Goal: Check status: Check status

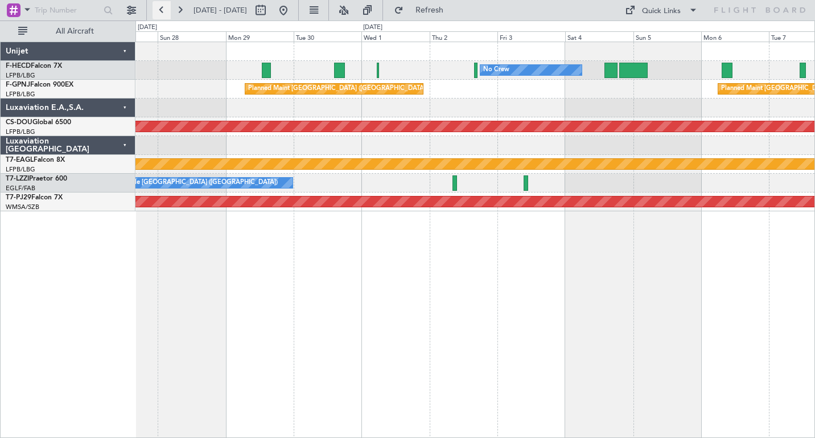
click at [164, 11] on button at bounding box center [162, 10] width 18 height 18
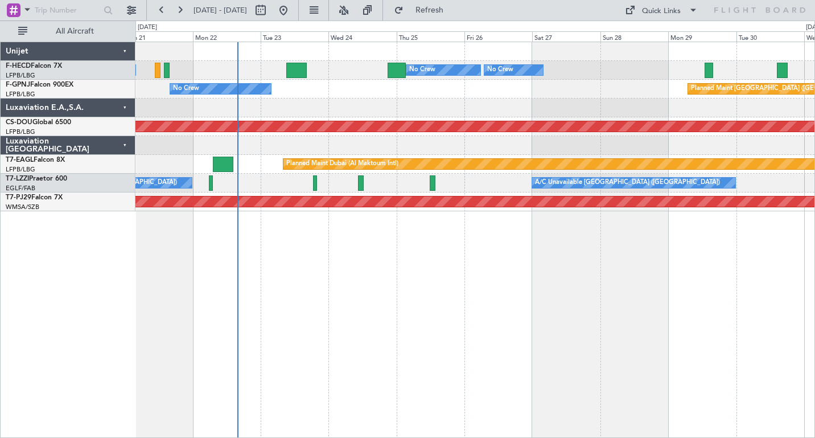
click at [293, 116] on div at bounding box center [474, 107] width 679 height 19
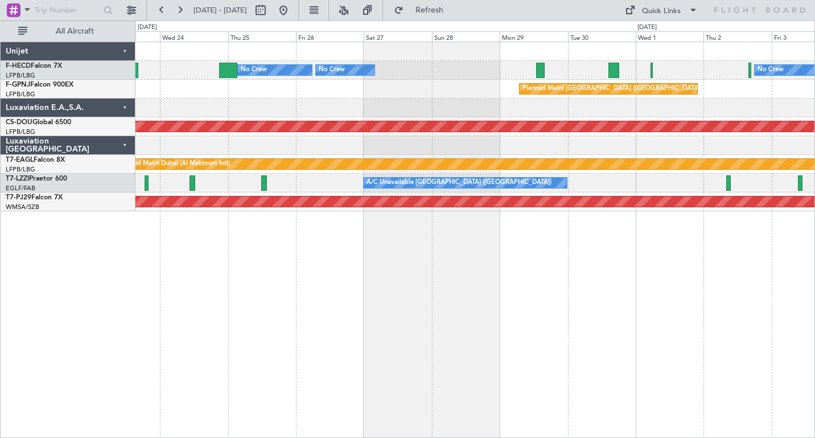
click at [281, 118] on div "Planned Maint [GEOGRAPHIC_DATA] ([GEOGRAPHIC_DATA]) No Crew No Crew No Crew No …" at bounding box center [474, 126] width 679 height 169
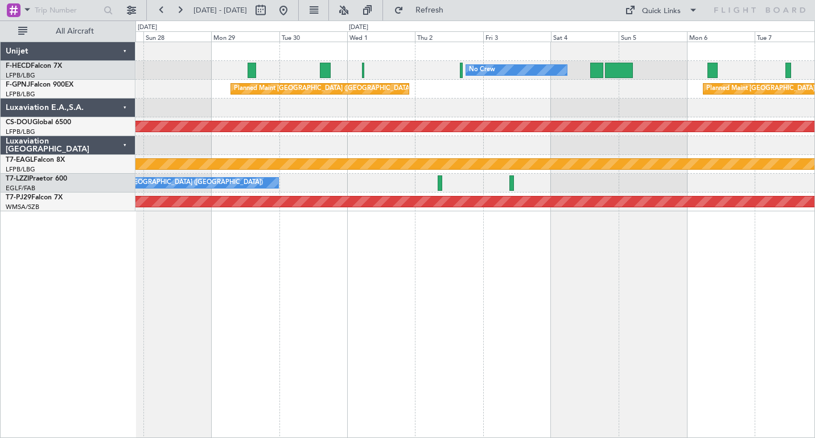
click at [331, 120] on div "No Crew No Crew Planned Maint [GEOGRAPHIC_DATA] ([GEOGRAPHIC_DATA]) No Crew Pla…" at bounding box center [474, 126] width 679 height 169
click at [179, 10] on button at bounding box center [180, 10] width 18 height 18
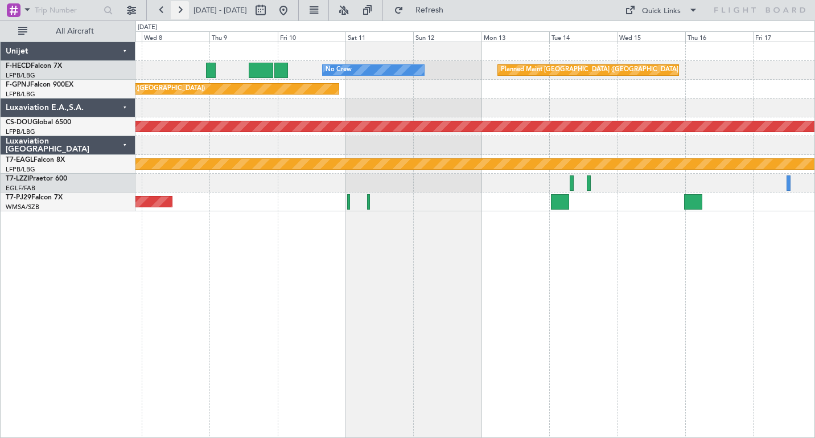
click at [179, 10] on button at bounding box center [180, 10] width 18 height 18
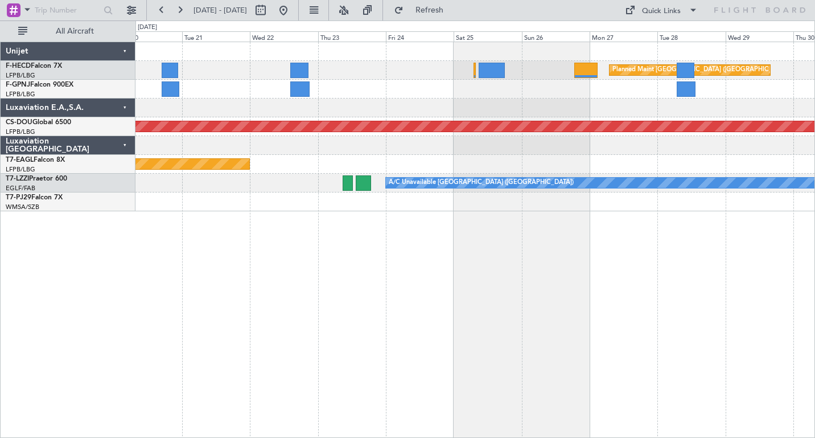
click at [426, 102] on div at bounding box center [474, 107] width 679 height 19
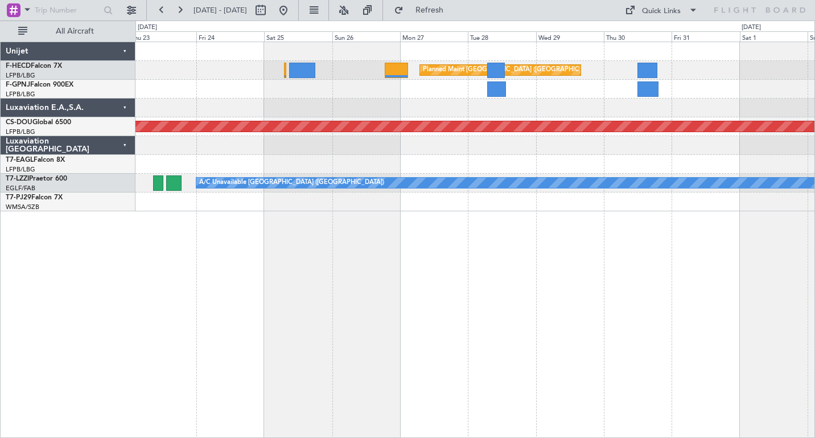
click at [351, 112] on div at bounding box center [474, 107] width 679 height 19
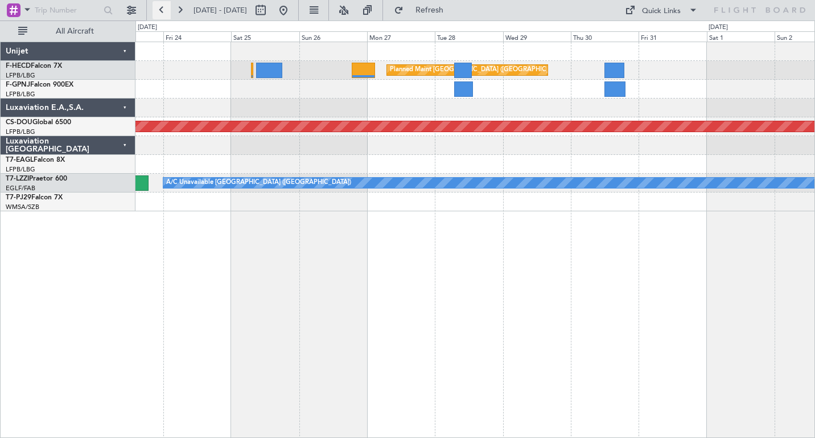
click at [161, 14] on button at bounding box center [162, 10] width 18 height 18
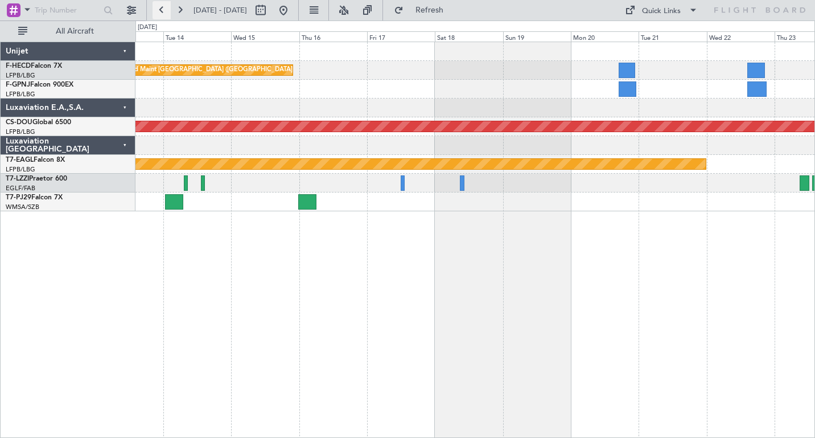
click at [161, 8] on button at bounding box center [162, 10] width 18 height 18
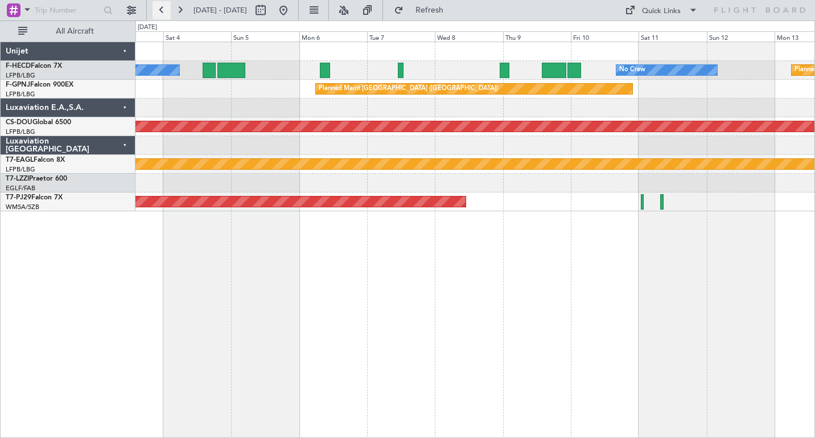
click at [162, 8] on button at bounding box center [162, 10] width 18 height 18
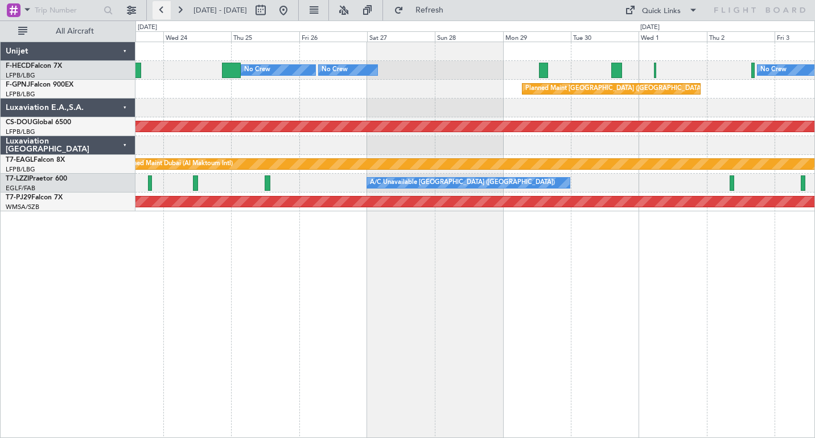
click at [162, 9] on button at bounding box center [162, 10] width 18 height 18
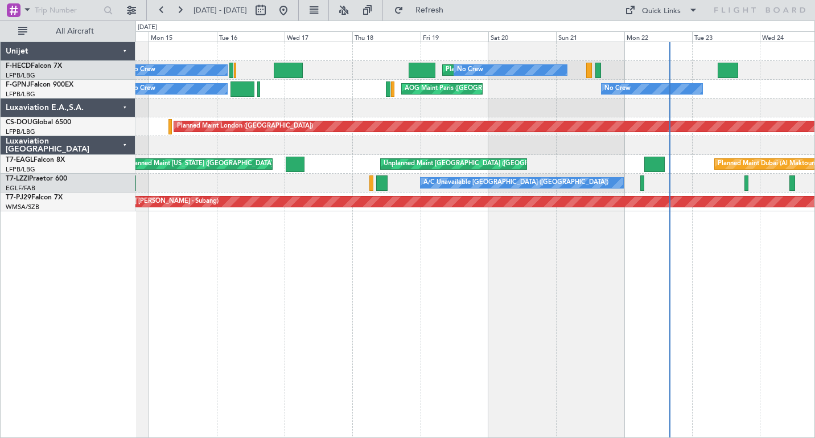
click at [413, 278] on div "Planned Maint [GEOGRAPHIC_DATA] ([GEOGRAPHIC_DATA]) No Crew No Crew No Crew Pla…" at bounding box center [475, 240] width 680 height 396
